Goal: Information Seeking & Learning: Learn about a topic

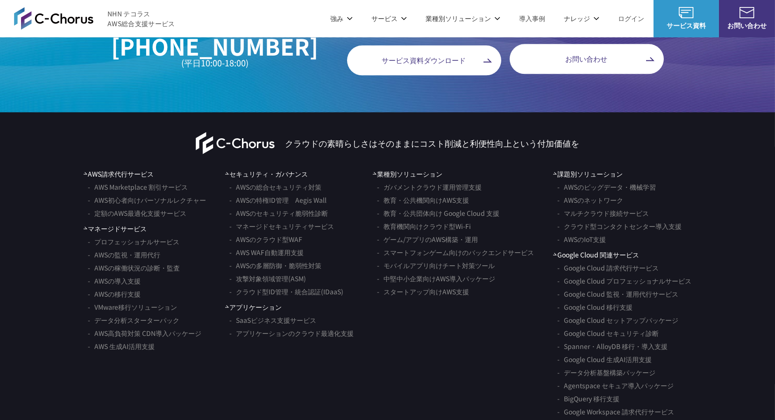
scroll to position [5541, 0]
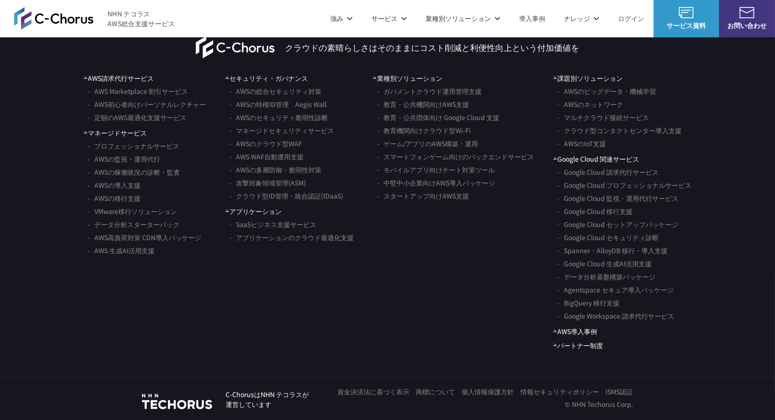
click at [186, 402] on link "NHN テコラス" at bounding box center [177, 401] width 70 height 16
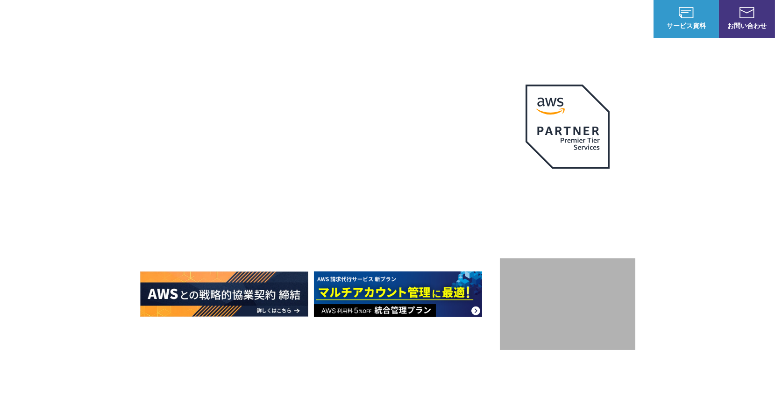
click at [200, 79] on link "AWS請求代行サービス" at bounding box center [181, 79] width 66 height 9
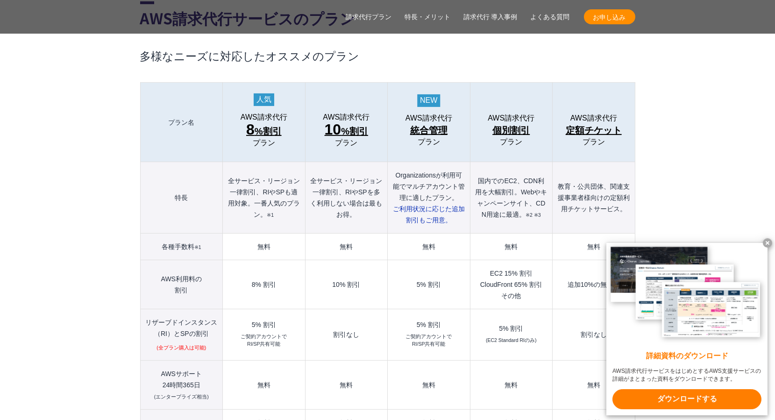
scroll to position [1017, 0]
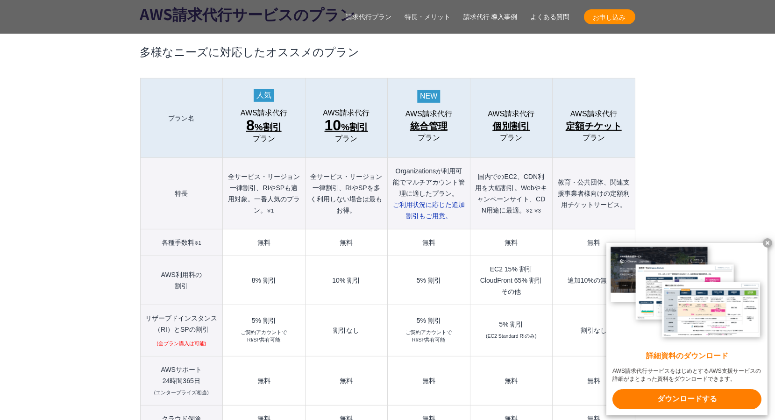
click at [366, 305] on td "割引なし" at bounding box center [346, 330] width 82 height 51
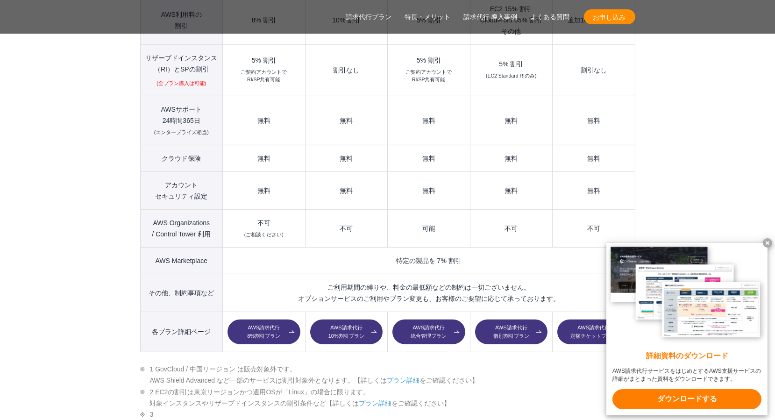
scroll to position [1285, 0]
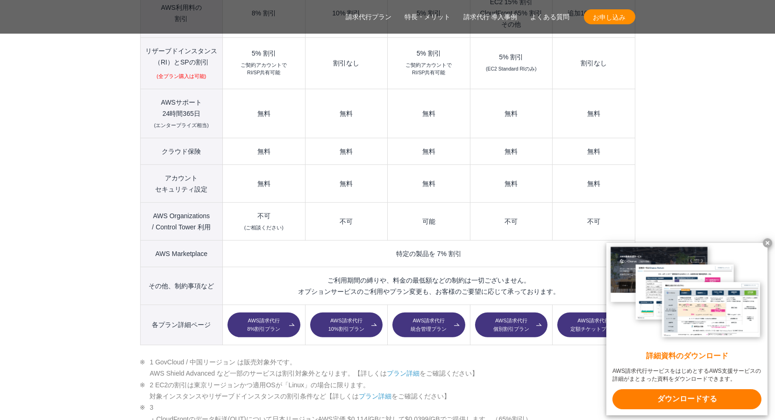
click at [768, 244] on x-t at bounding box center [767, 242] width 9 height 9
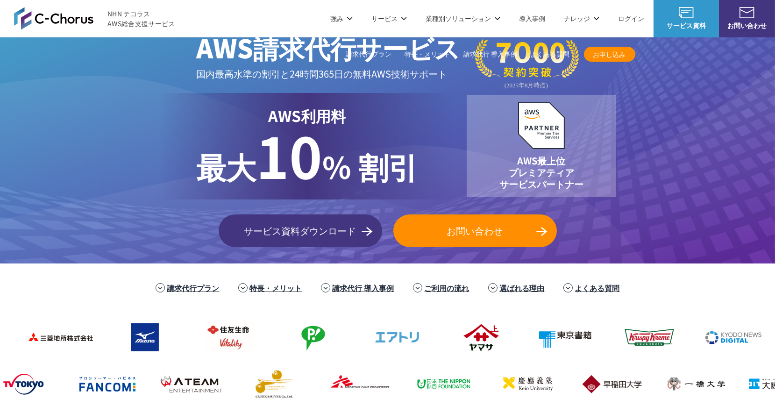
scroll to position [0, 0]
